Goal: Find specific page/section: Find specific page/section

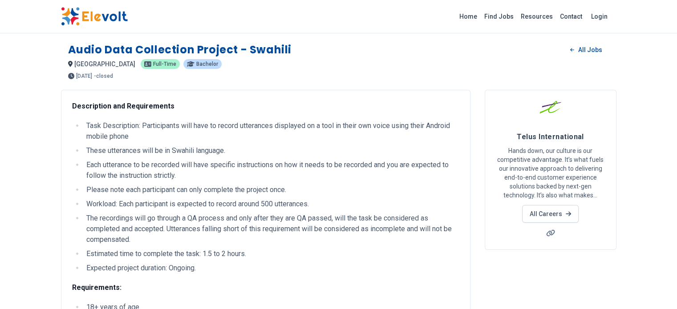
click at [61, 10] on img at bounding box center [94, 16] width 67 height 19
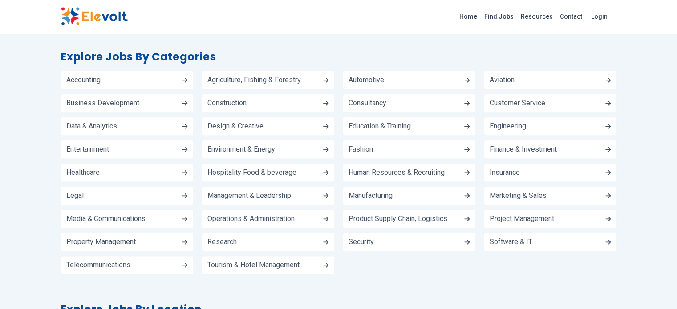
scroll to position [1014, 0]
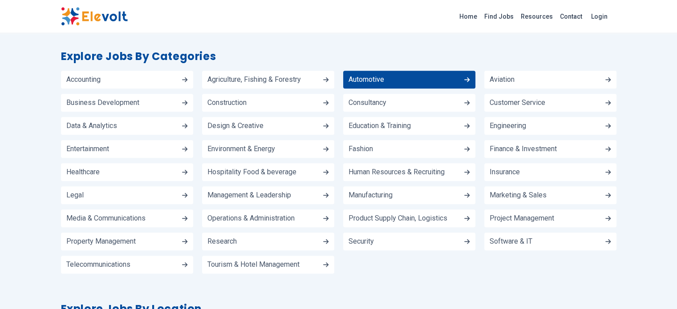
click at [381, 83] on span "Automotive" at bounding box center [367, 79] width 36 height 7
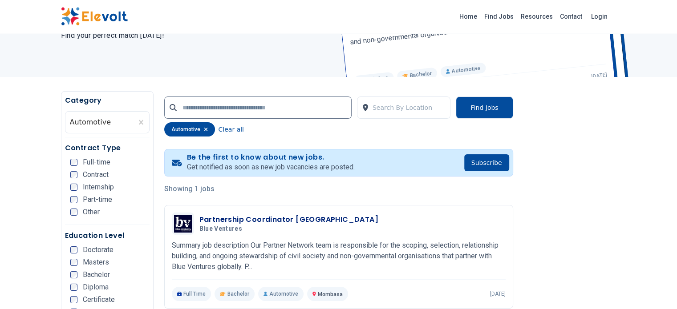
scroll to position [112, 0]
